Goal: Transaction & Acquisition: Purchase product/service

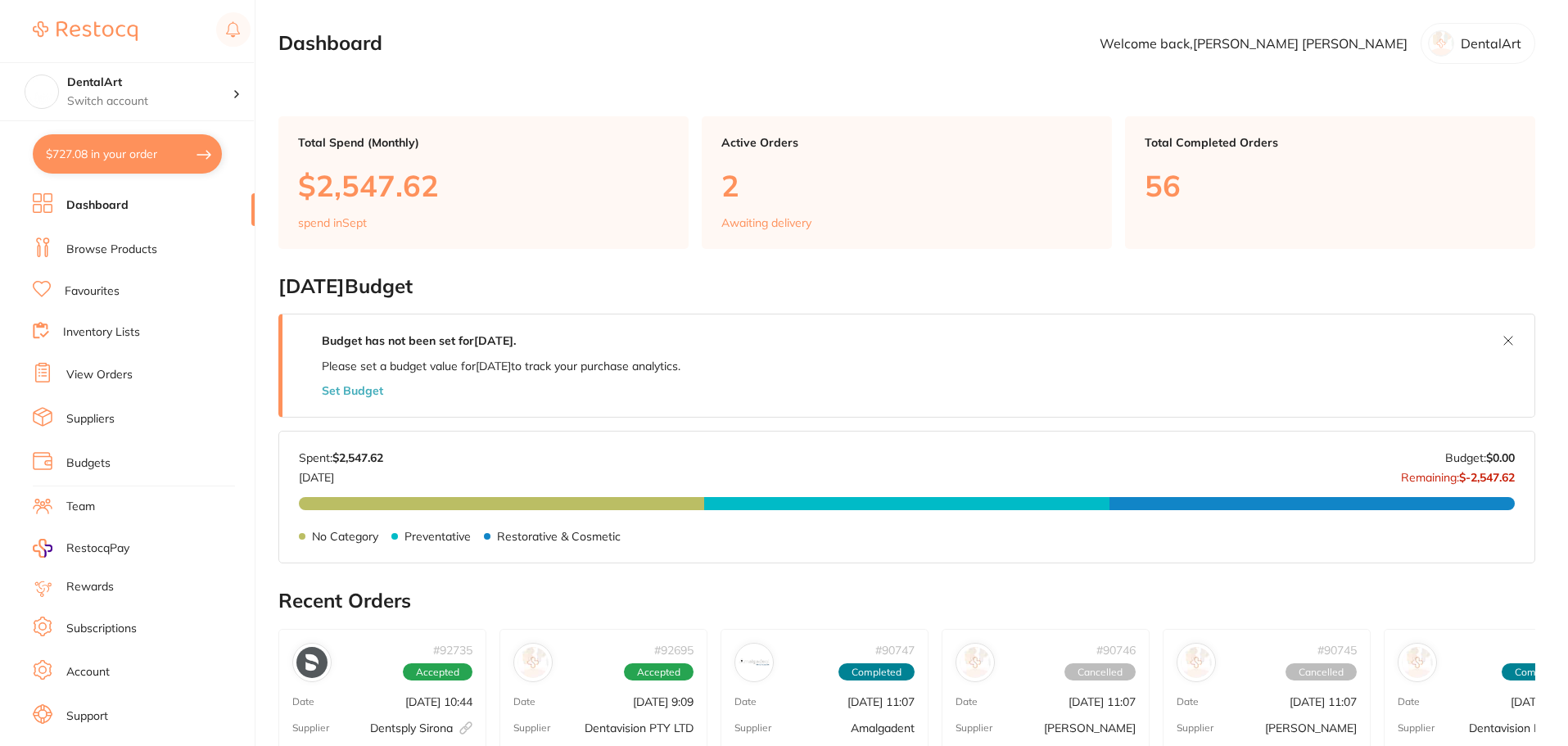
click at [130, 245] on link "Browse Products" at bounding box center [111, 250] width 91 height 17
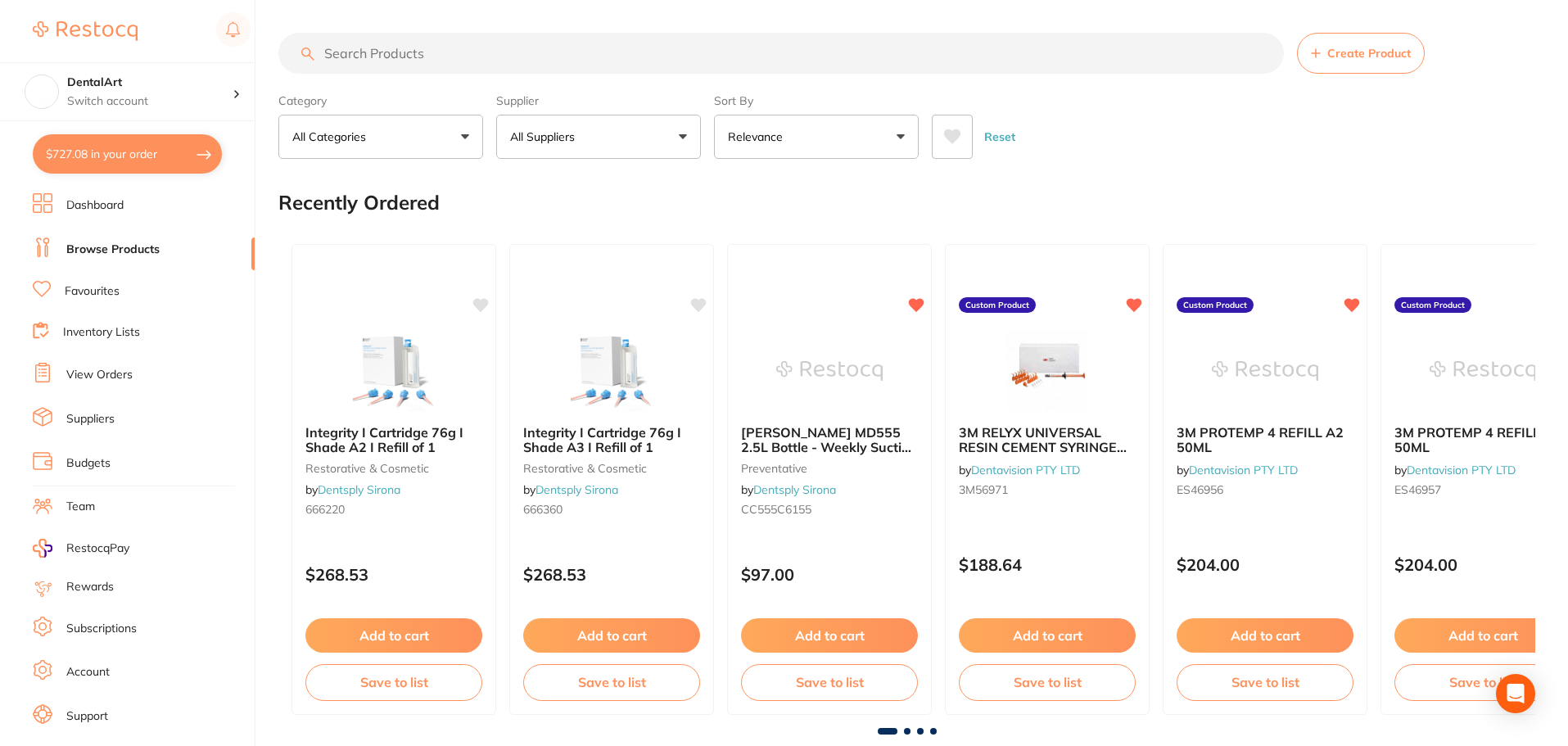
click at [472, 52] on input "search" at bounding box center [781, 53] width 1005 height 41
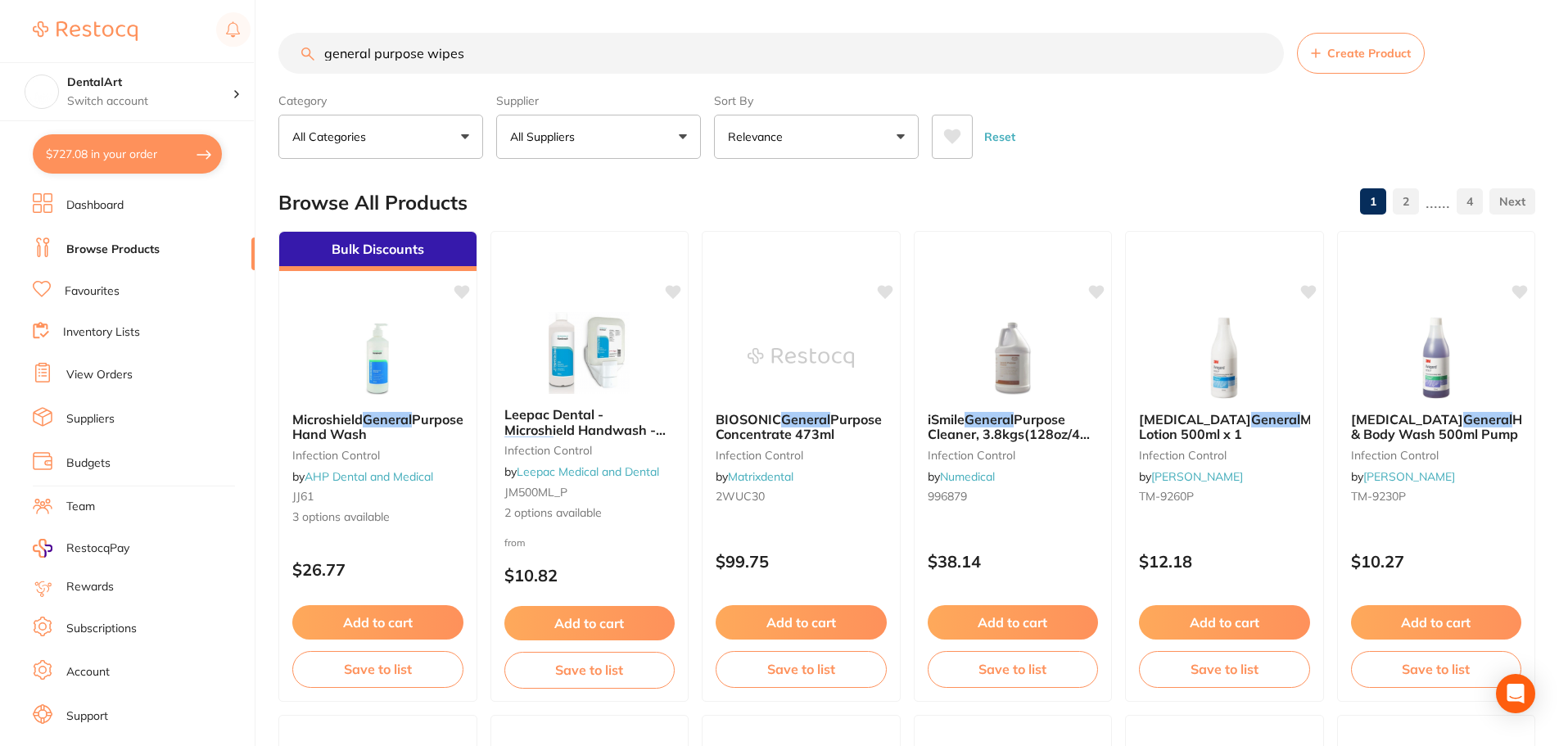
type input "general purpose wipes"
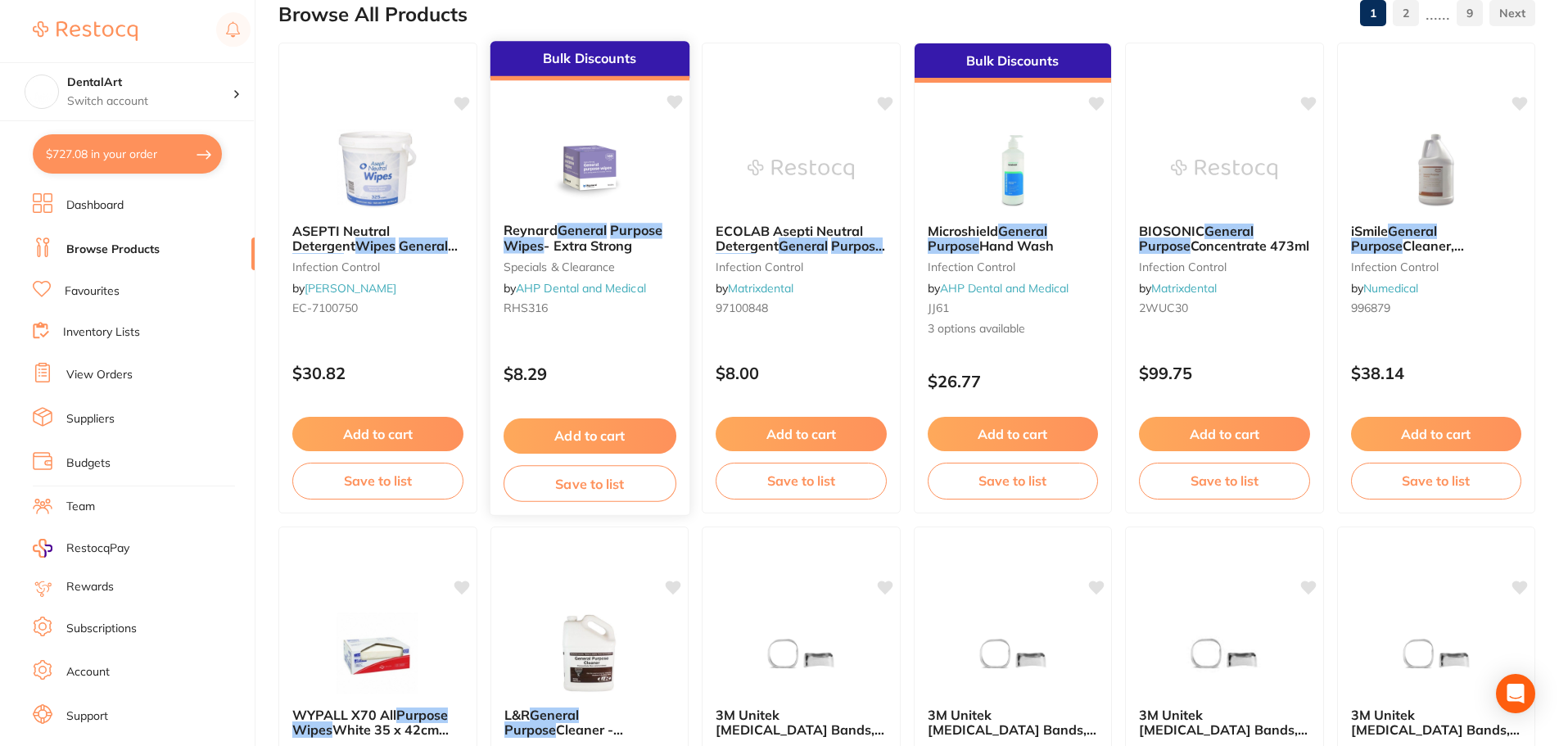
scroll to position [82, 0]
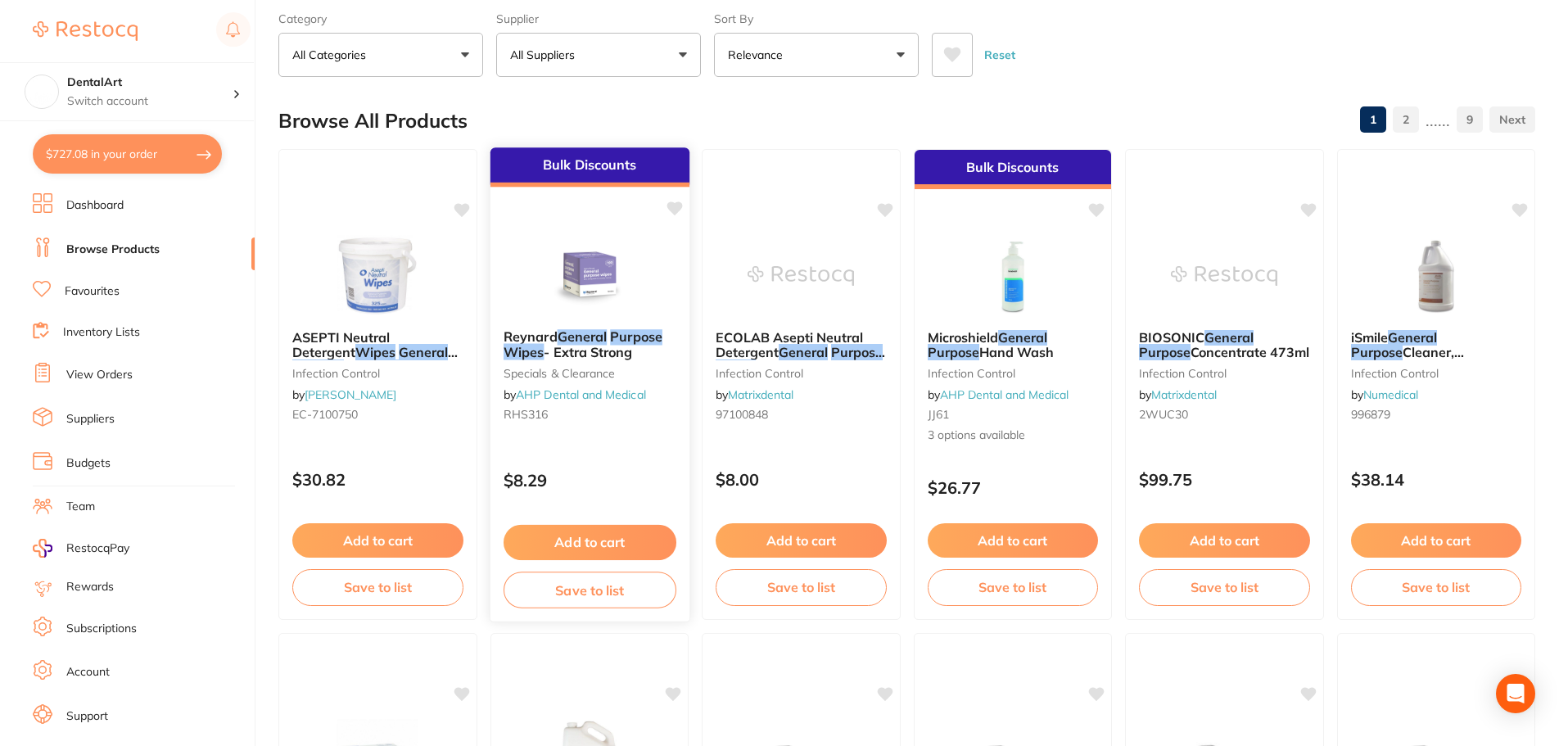
click at [595, 260] on img at bounding box center [589, 275] width 107 height 83
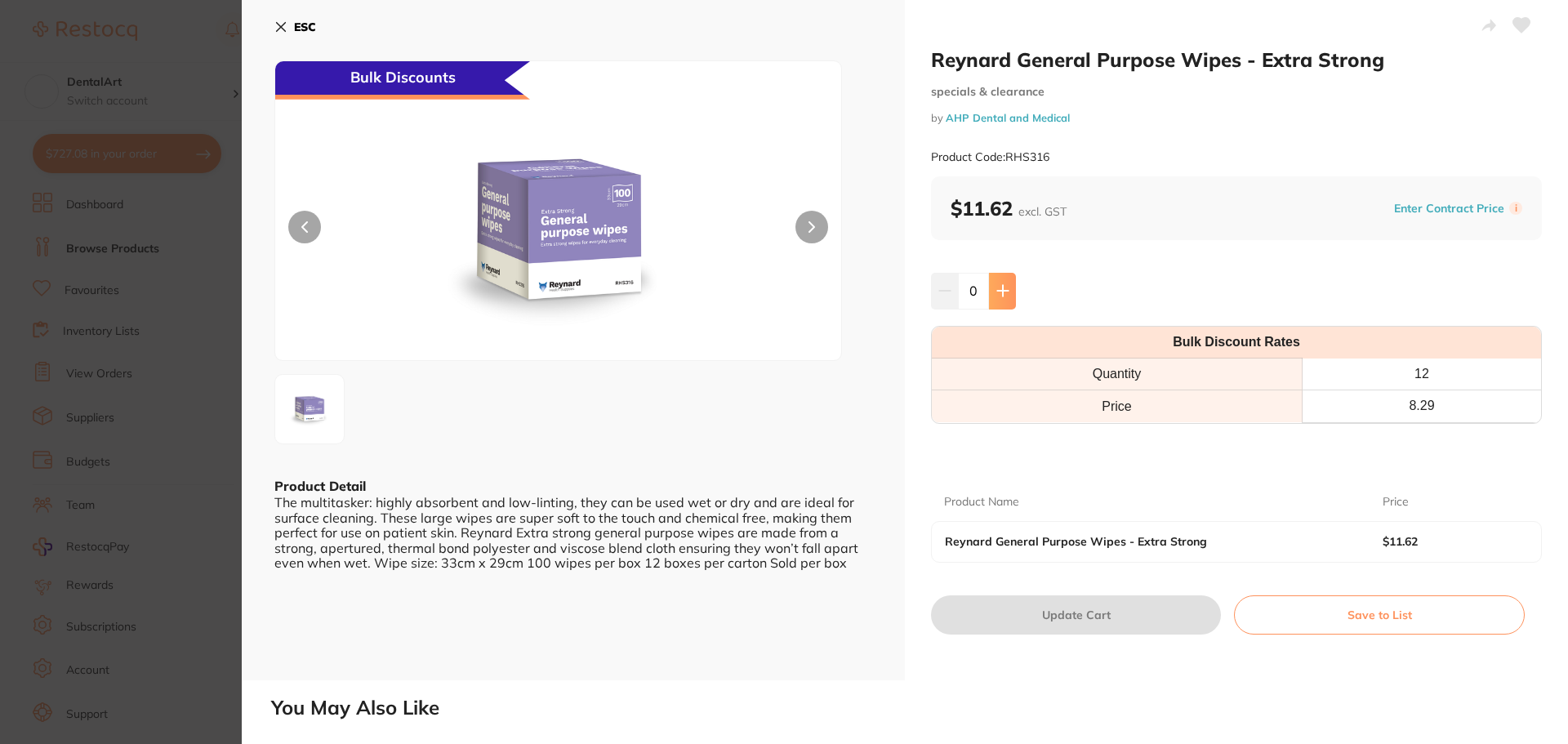
click at [1000, 289] on icon at bounding box center [1002, 291] width 11 height 11
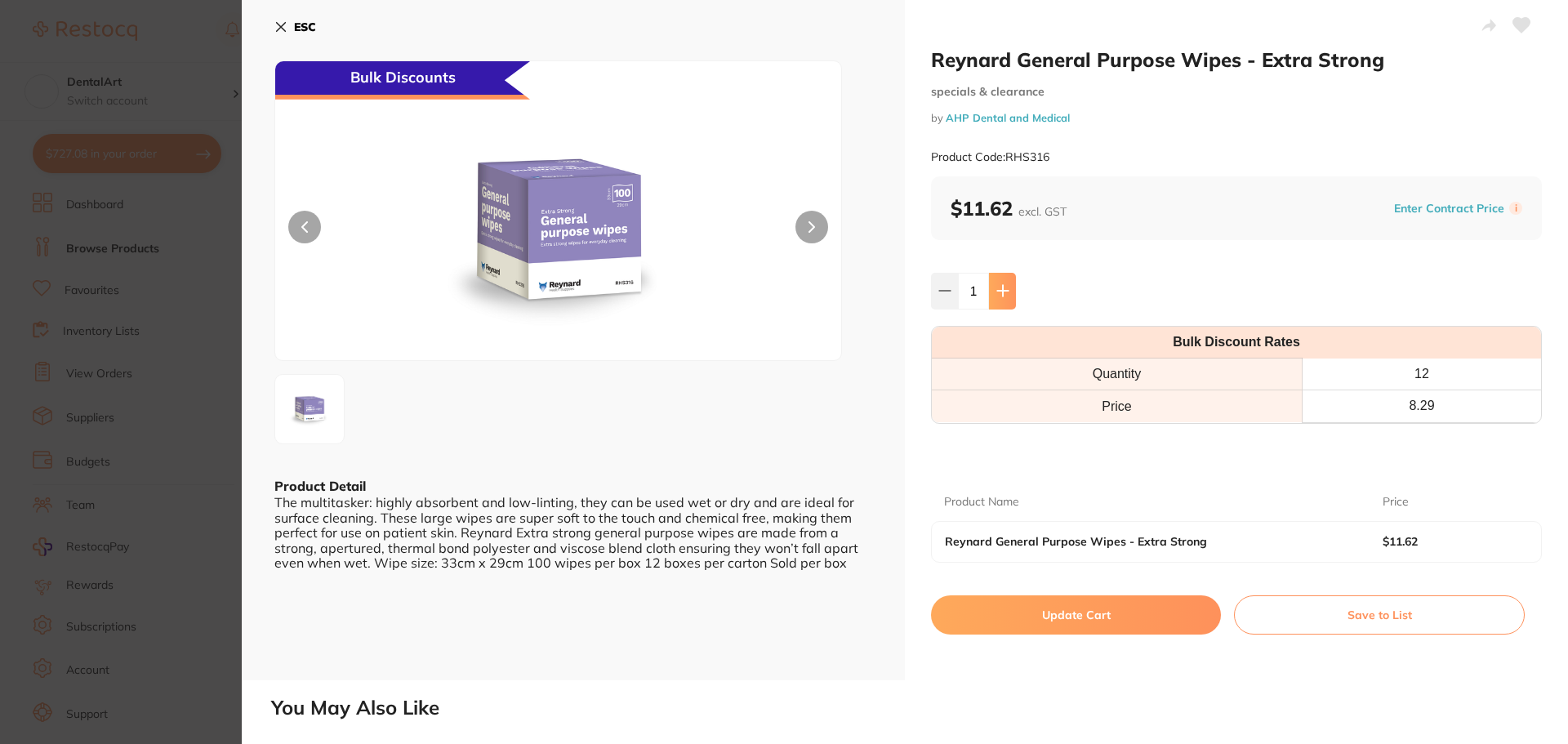
click at [1000, 289] on icon at bounding box center [1002, 291] width 11 height 11
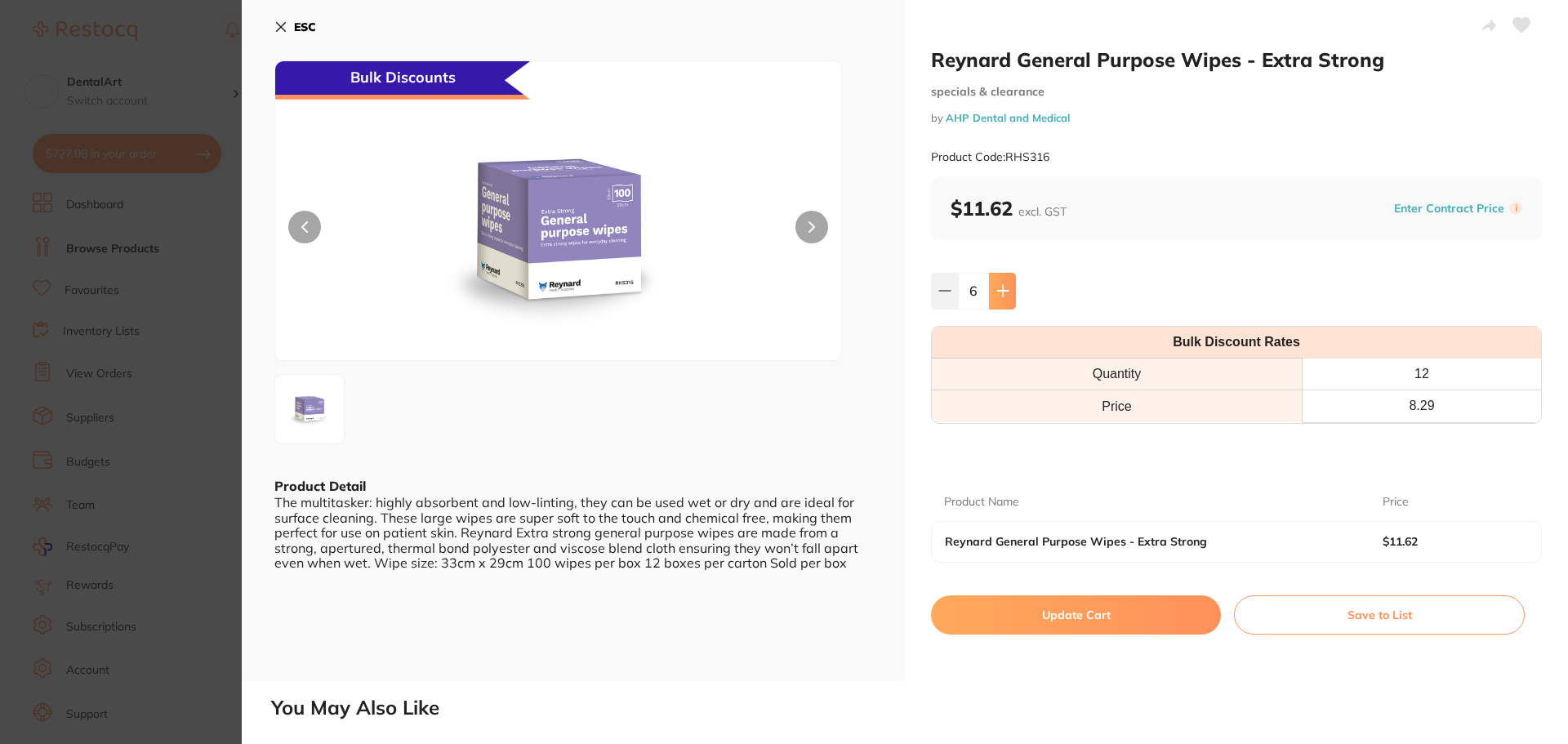
click at [1000, 289] on icon at bounding box center [1002, 291] width 11 height 11
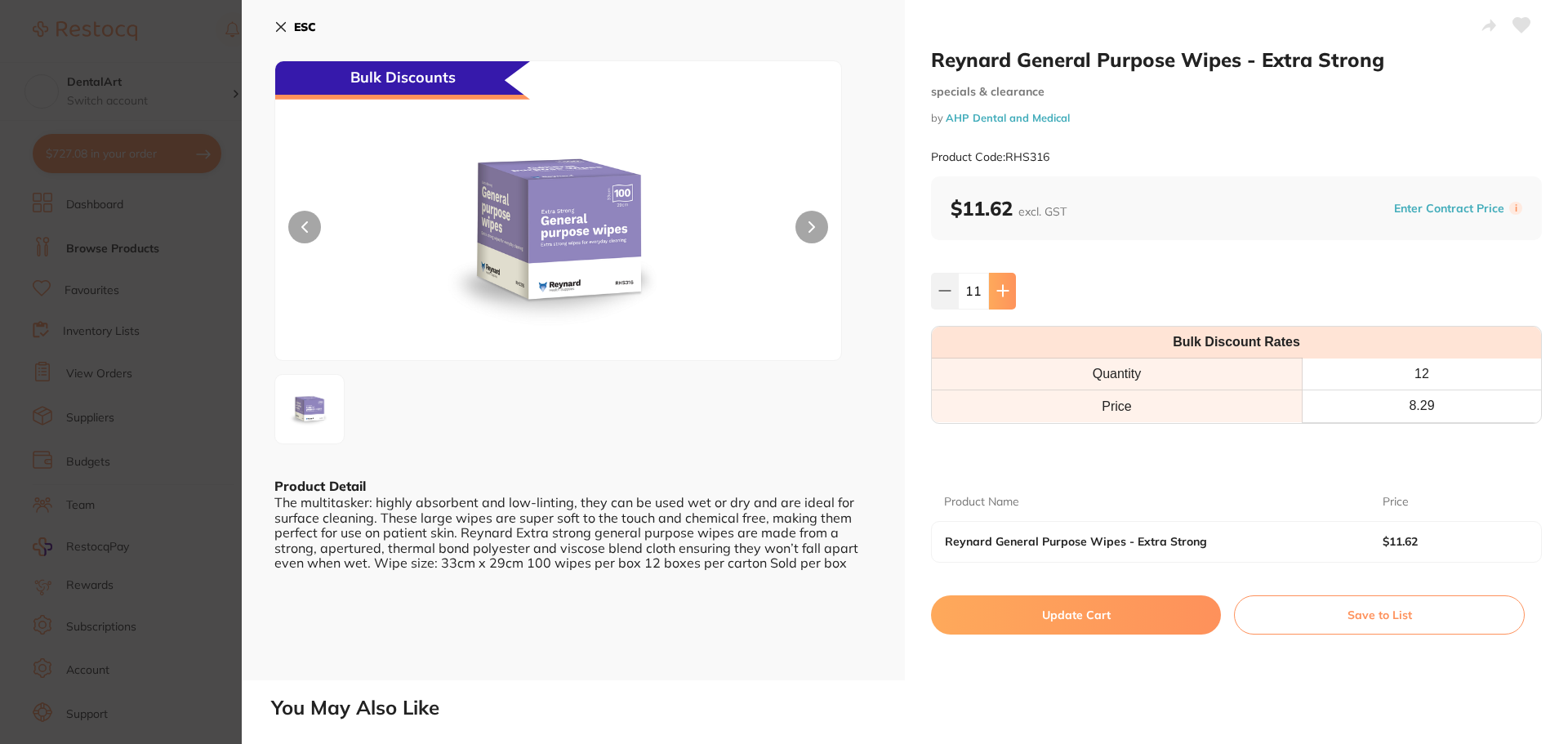
click at [1000, 289] on icon at bounding box center [1002, 291] width 11 height 11
type input "12"
click at [1071, 612] on button "Update Cart" at bounding box center [1075, 615] width 290 height 39
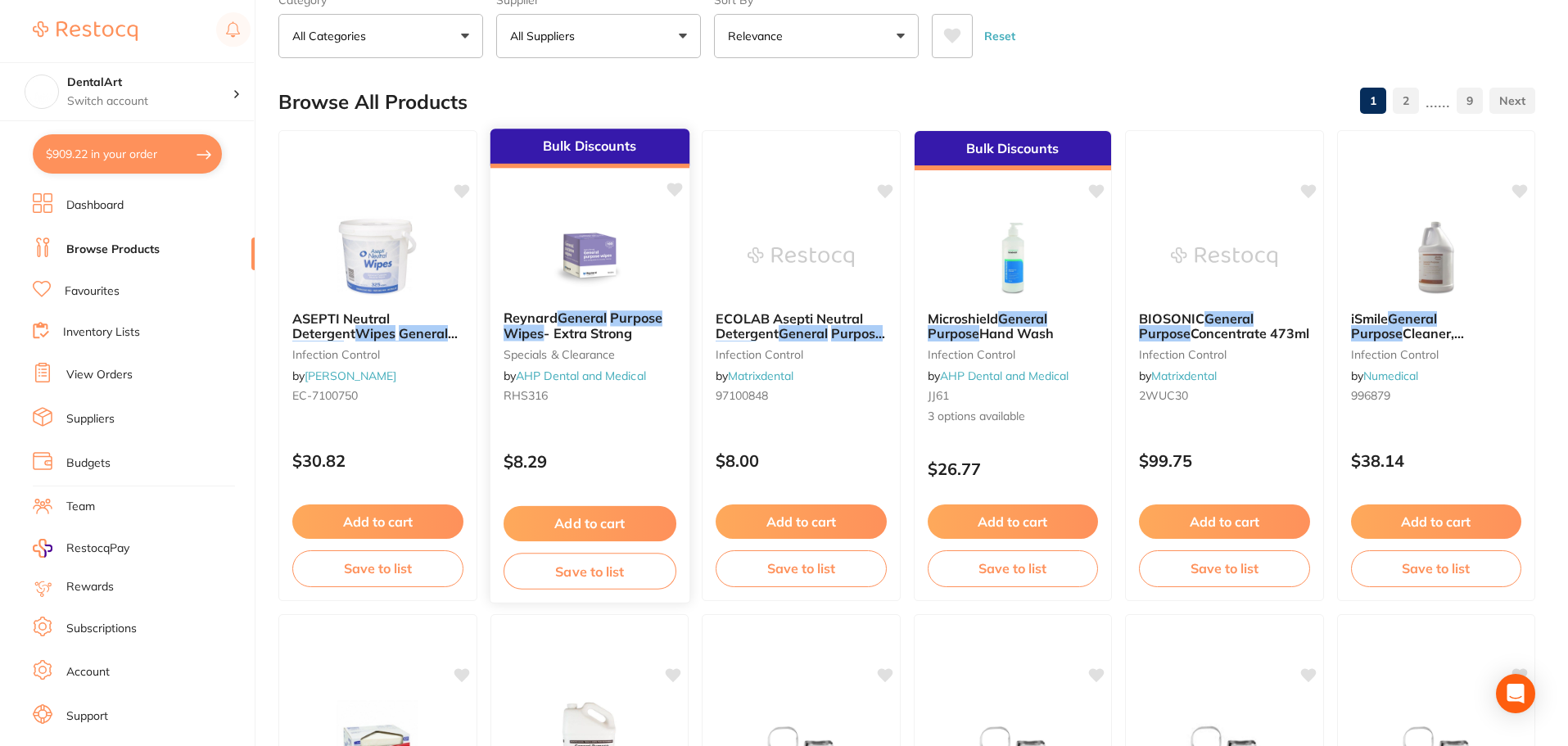
scroll to position [164, 0]
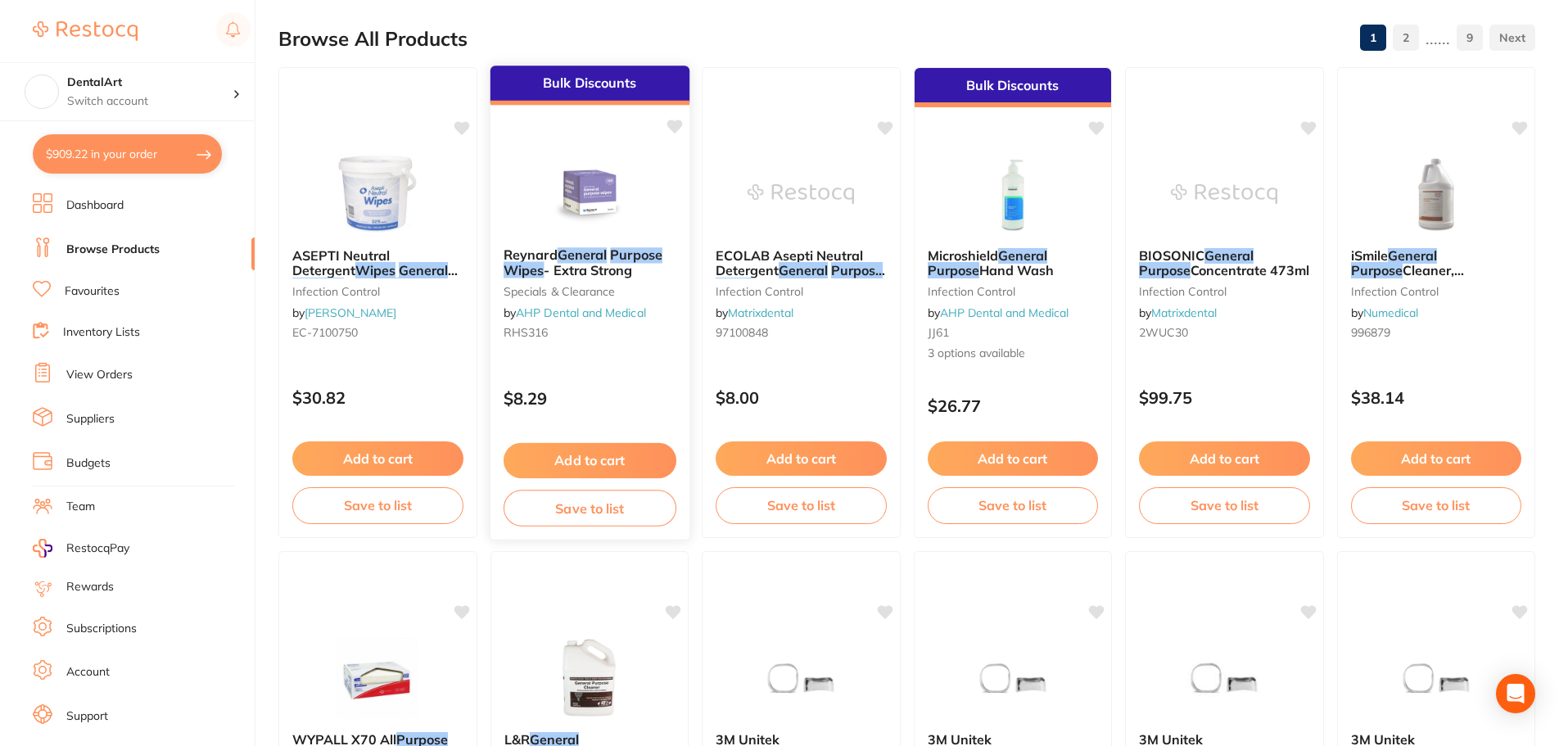
click at [626, 310] on link "AHP Dental and Medical" at bounding box center [581, 313] width 131 height 15
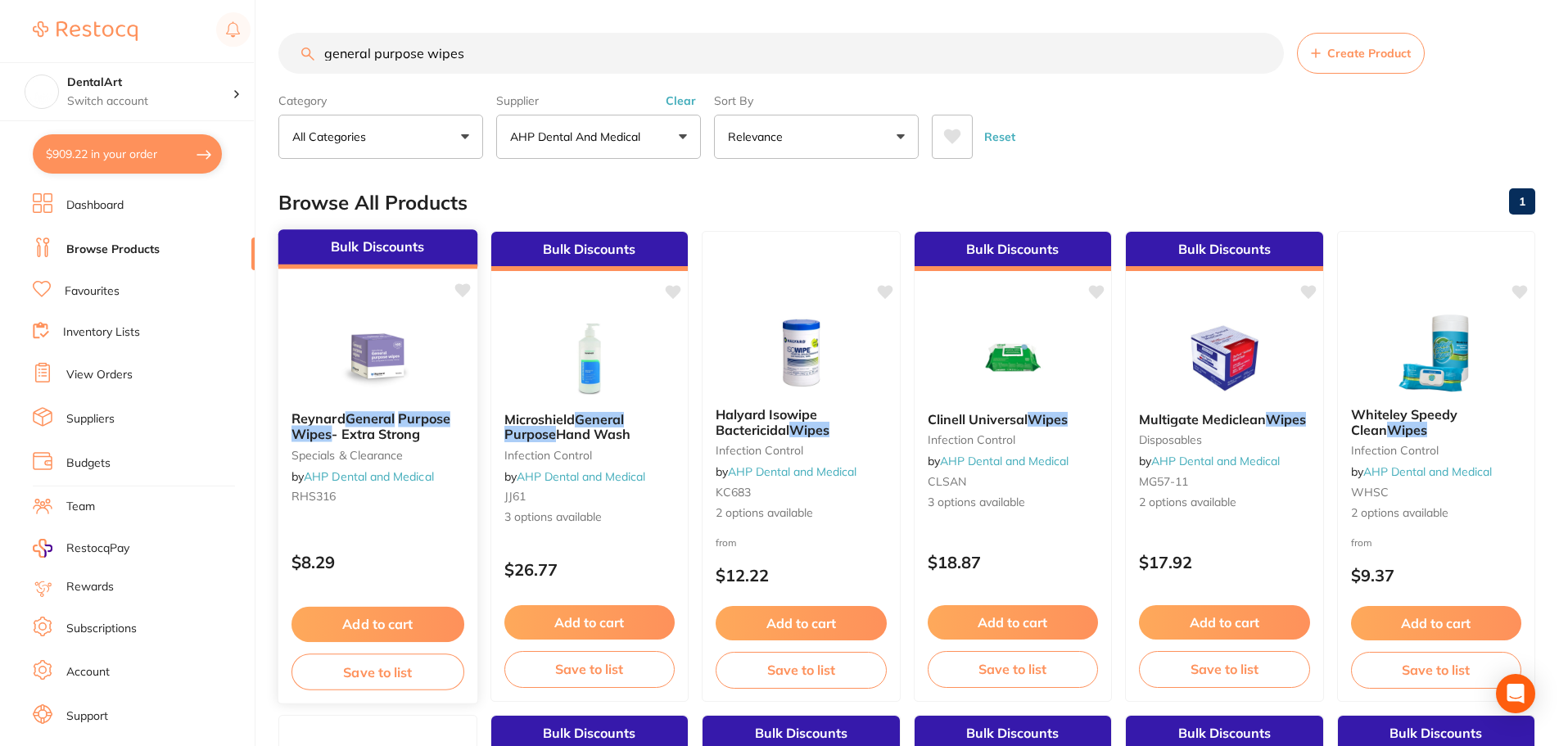
click at [457, 285] on icon at bounding box center [462, 290] width 16 height 14
drag, startPoint x: 434, startPoint y: 60, endPoint x: 222, endPoint y: 49, distance: 212.3
click at [222, 49] on div "$909.22 DentalArt Switch account DentalArt $909.22 in your order Dashboard Brow…" at bounding box center [784, 373] width 1568 height 746
click at [679, 130] on button "AHP Dental and Medical" at bounding box center [599, 136] width 205 height 44
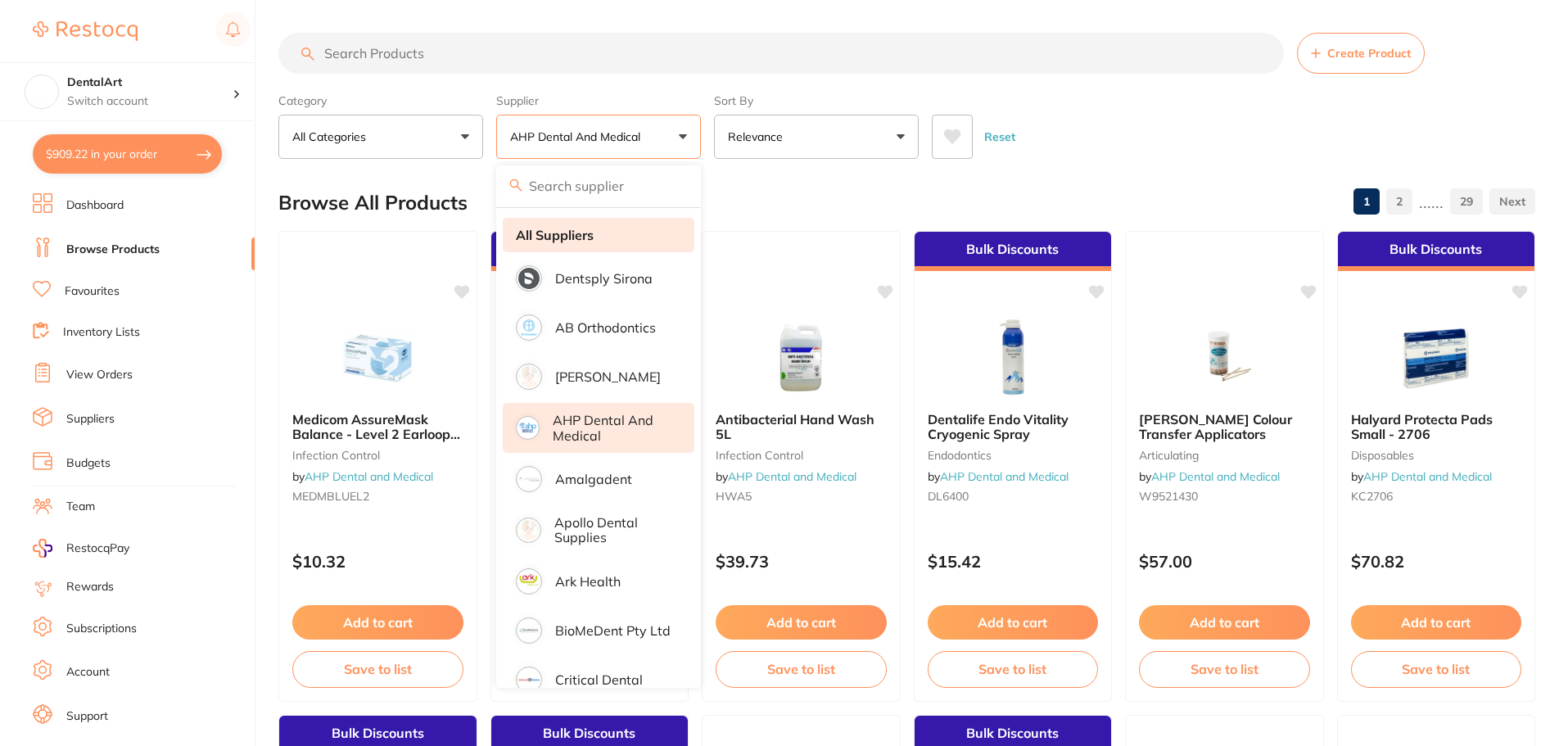
click at [561, 235] on strong "All Suppliers" at bounding box center [554, 235] width 78 height 15
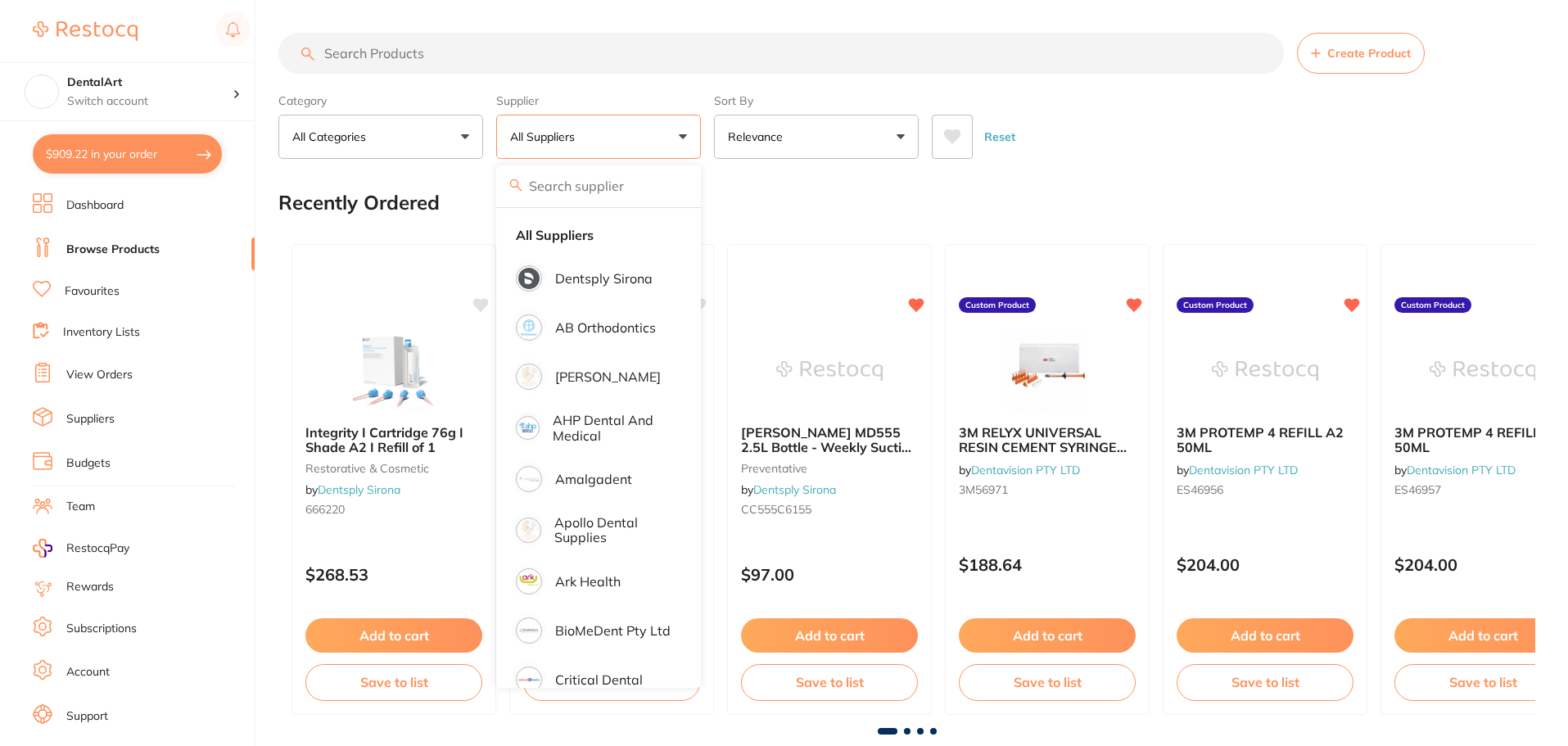
click at [1118, 143] on div "Reset" at bounding box center [1226, 130] width 590 height 57
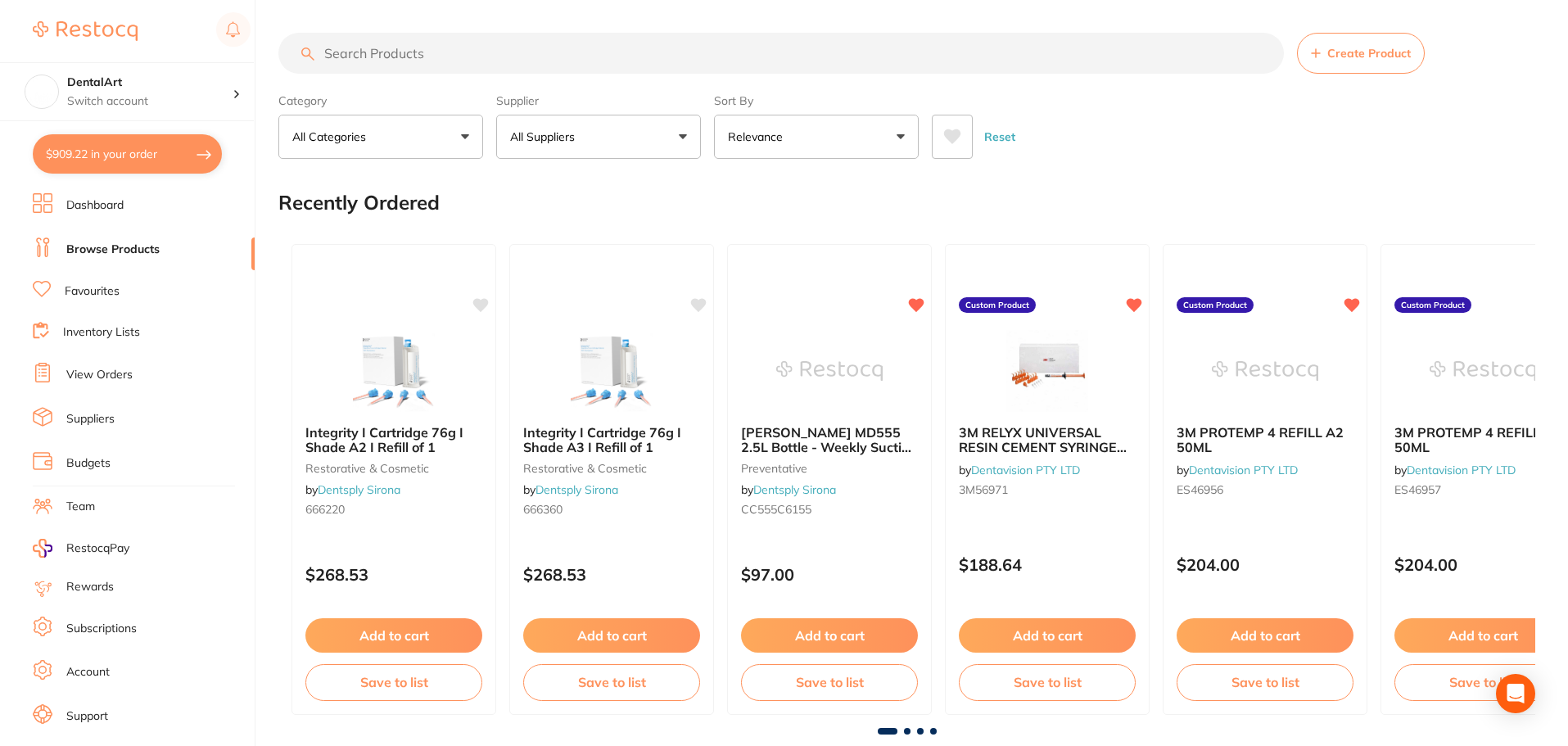
click at [206, 150] on button "$909.22 in your order" at bounding box center [127, 153] width 189 height 39
checkbox input "true"
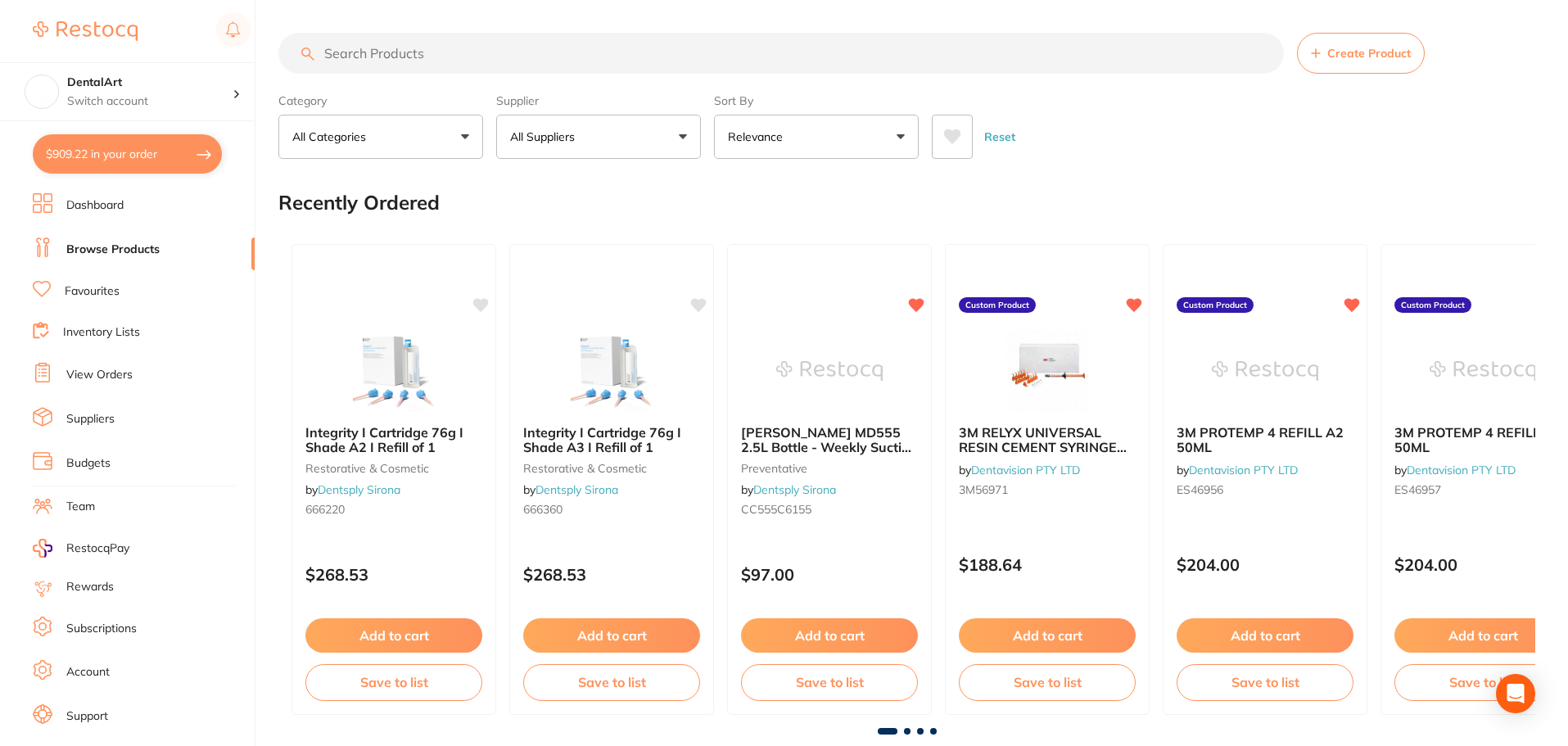
checkbox input "true"
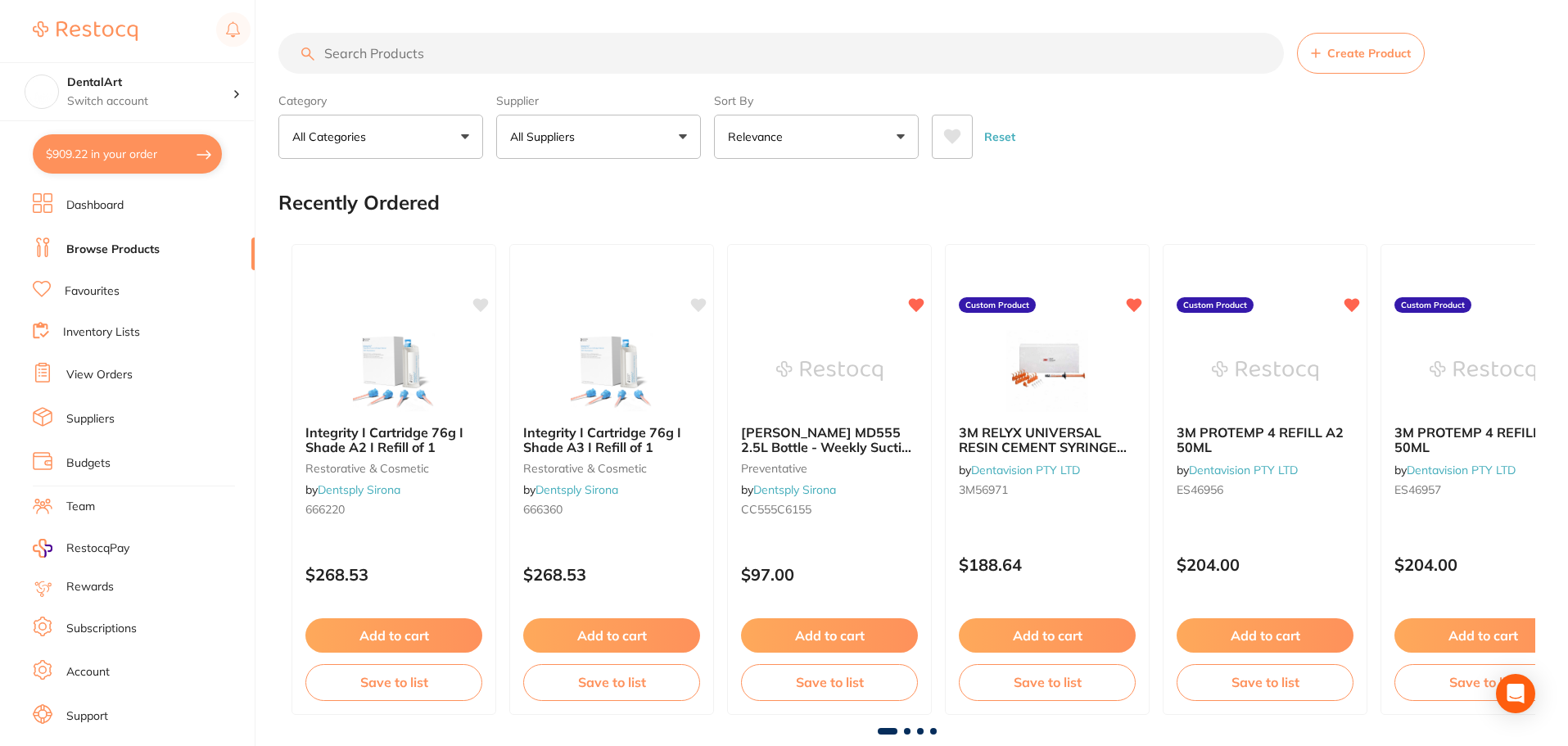
checkbox input "true"
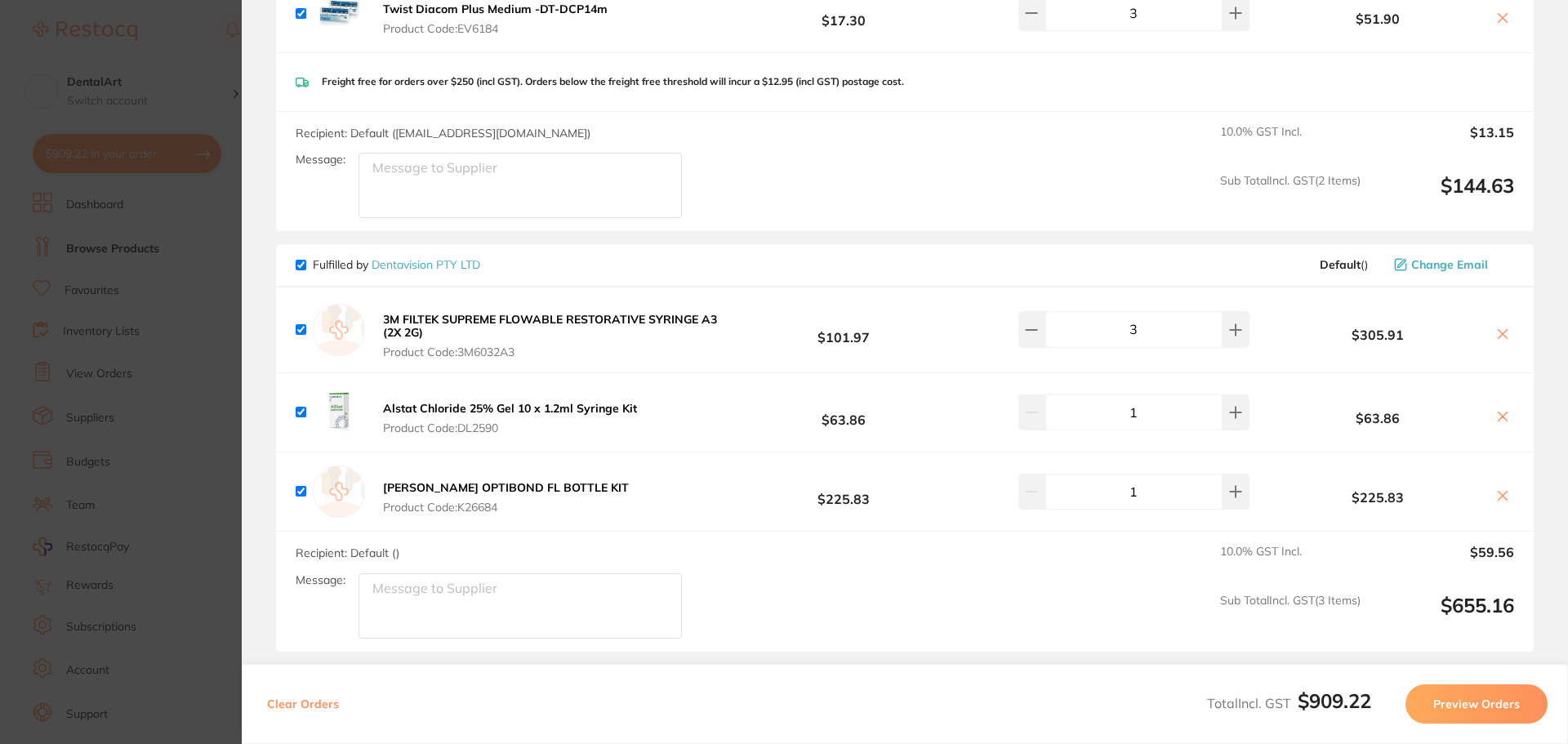
scroll to position [817, 0]
